Goal: Information Seeking & Learning: Understand process/instructions

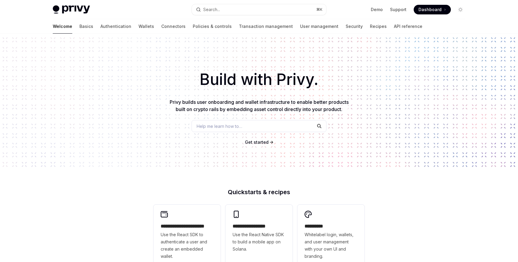
click at [79, 25] on link "Basics" at bounding box center [86, 26] width 14 height 14
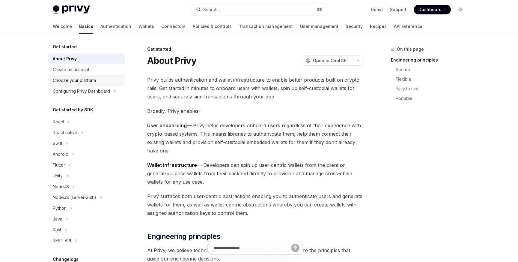
click at [87, 84] on link "Choose your platform" at bounding box center [86, 80] width 77 height 11
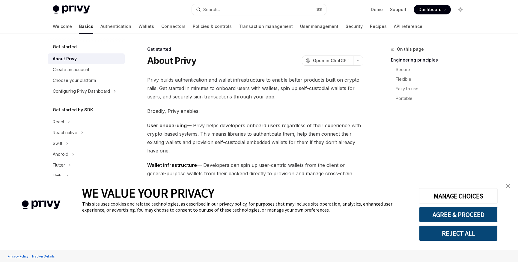
type textarea "*"
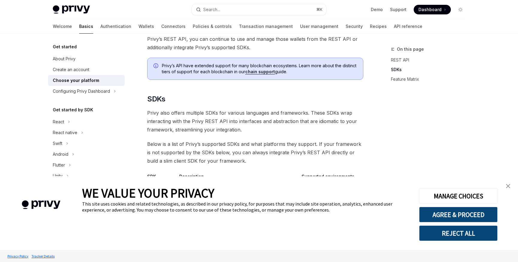
scroll to position [442, 0]
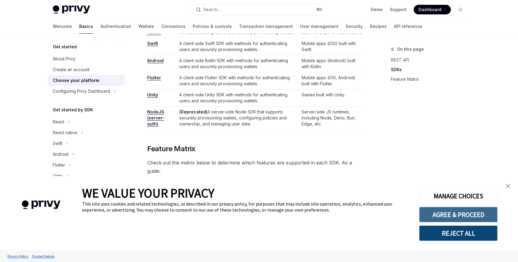
click at [470, 215] on button "AGREE & PROCEED" at bounding box center [458, 215] width 79 height 16
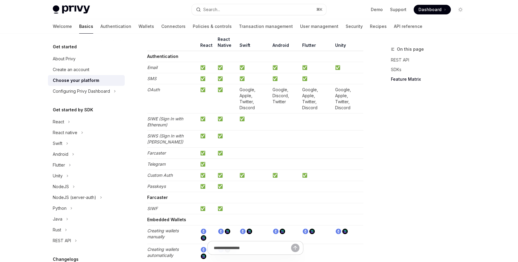
scroll to position [659, 0]
